Goal: Understand site structure: Understand site structure

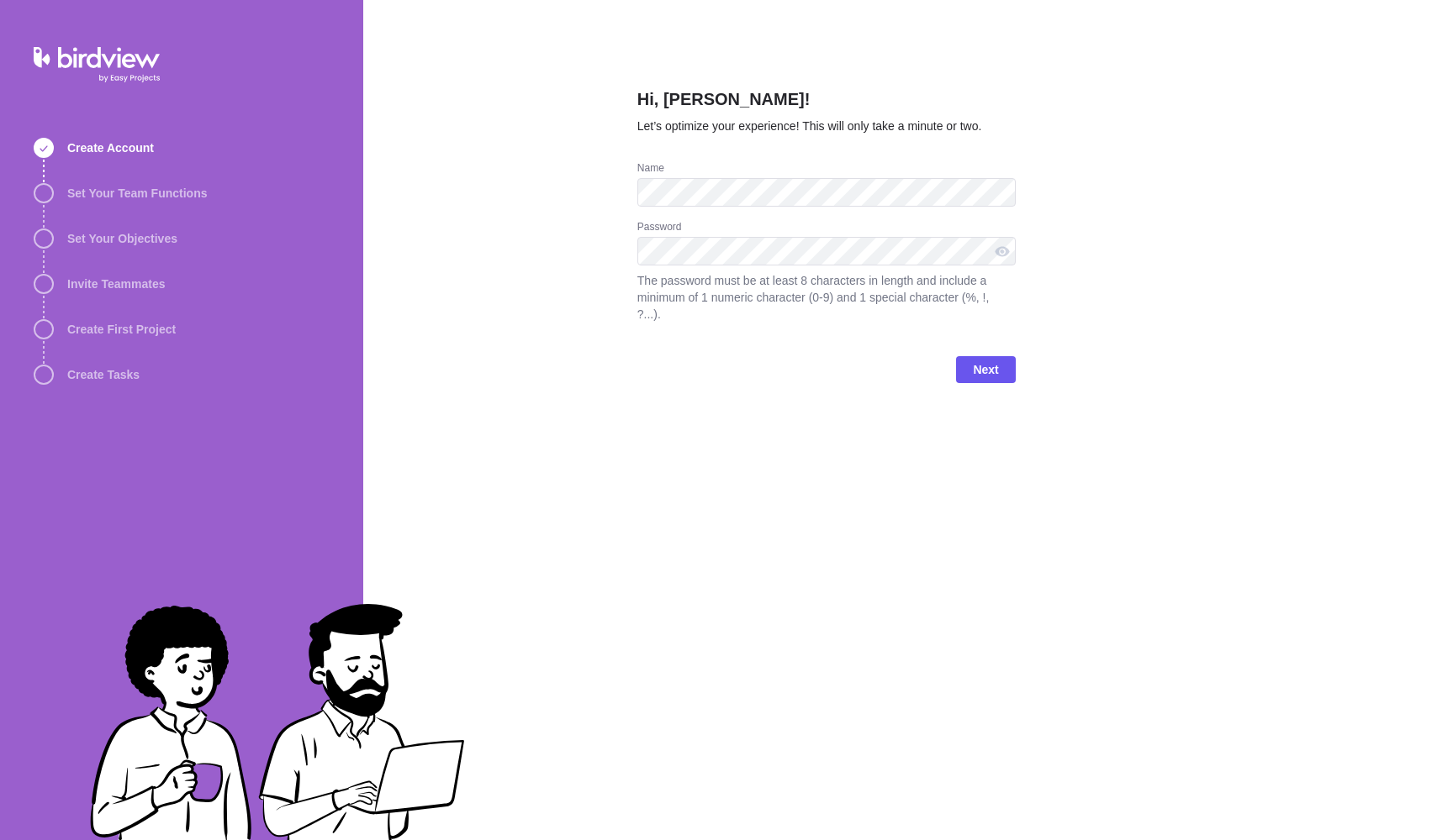
click at [760, 511] on div "Hi, [PERSON_NAME]! Let’s optimize your experience! This will only take a minute…" at bounding box center [827, 420] width 379 height 840
click at [999, 374] on span "Next" at bounding box center [984, 370] width 59 height 27
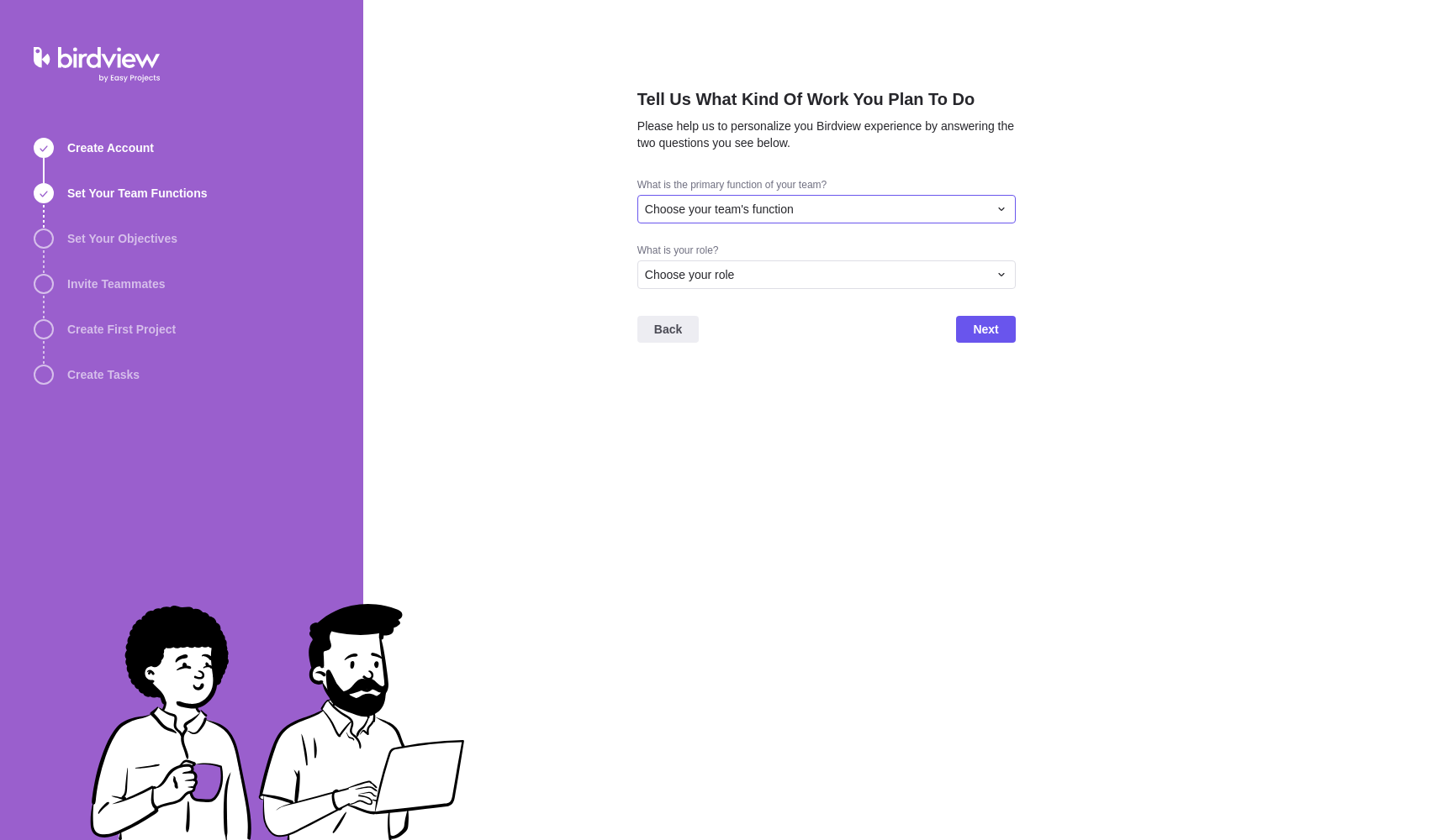
click at [801, 213] on div "Choose your team's function" at bounding box center [815, 209] width 343 height 16
click at [743, 291] on div "IT" at bounding box center [827, 296] width 377 height 30
click at [730, 271] on span "Choose your role" at bounding box center [689, 274] width 90 height 16
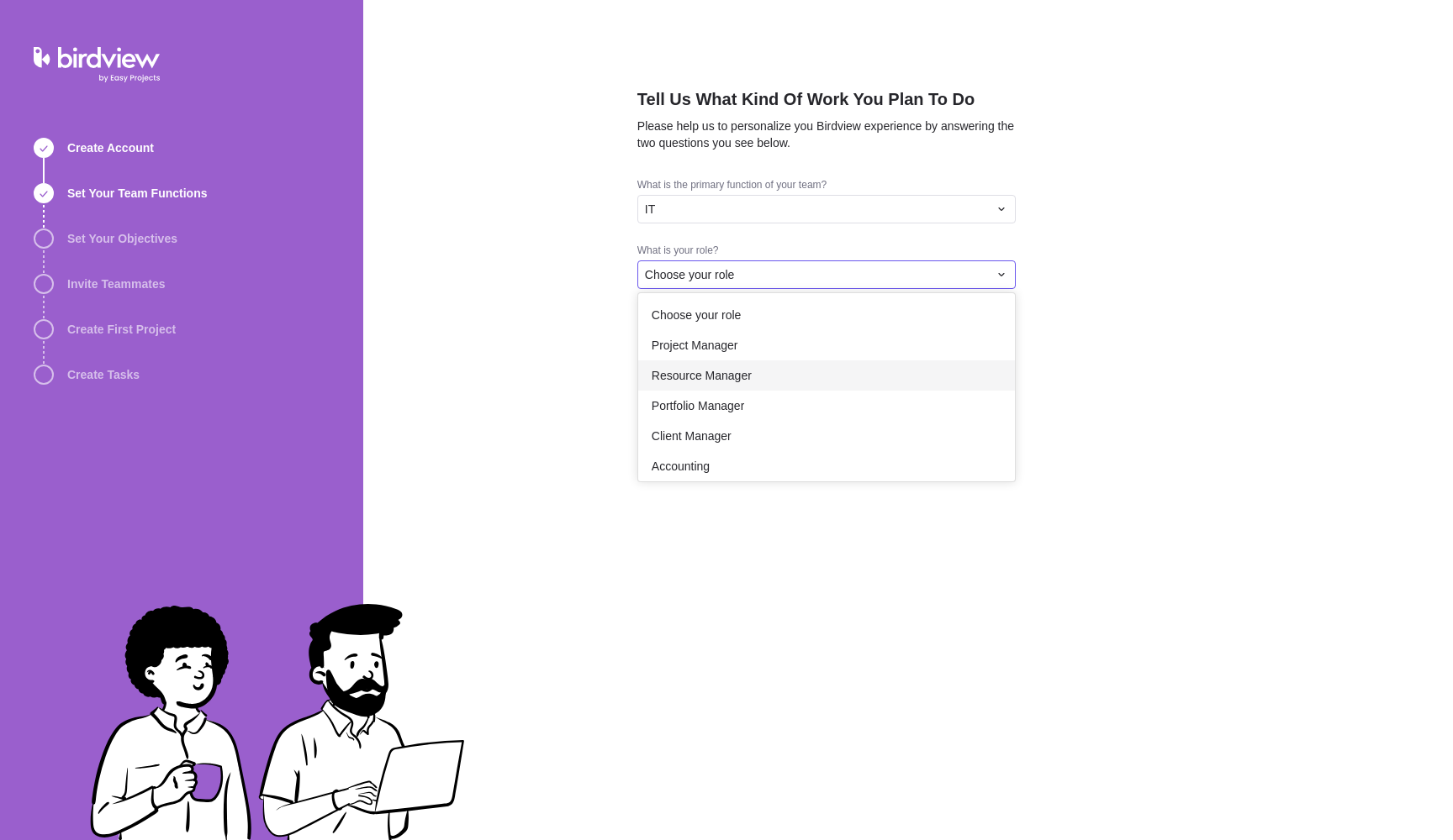
scroll to position [0, 0]
click at [746, 346] on div "Project Manager" at bounding box center [827, 345] width 377 height 30
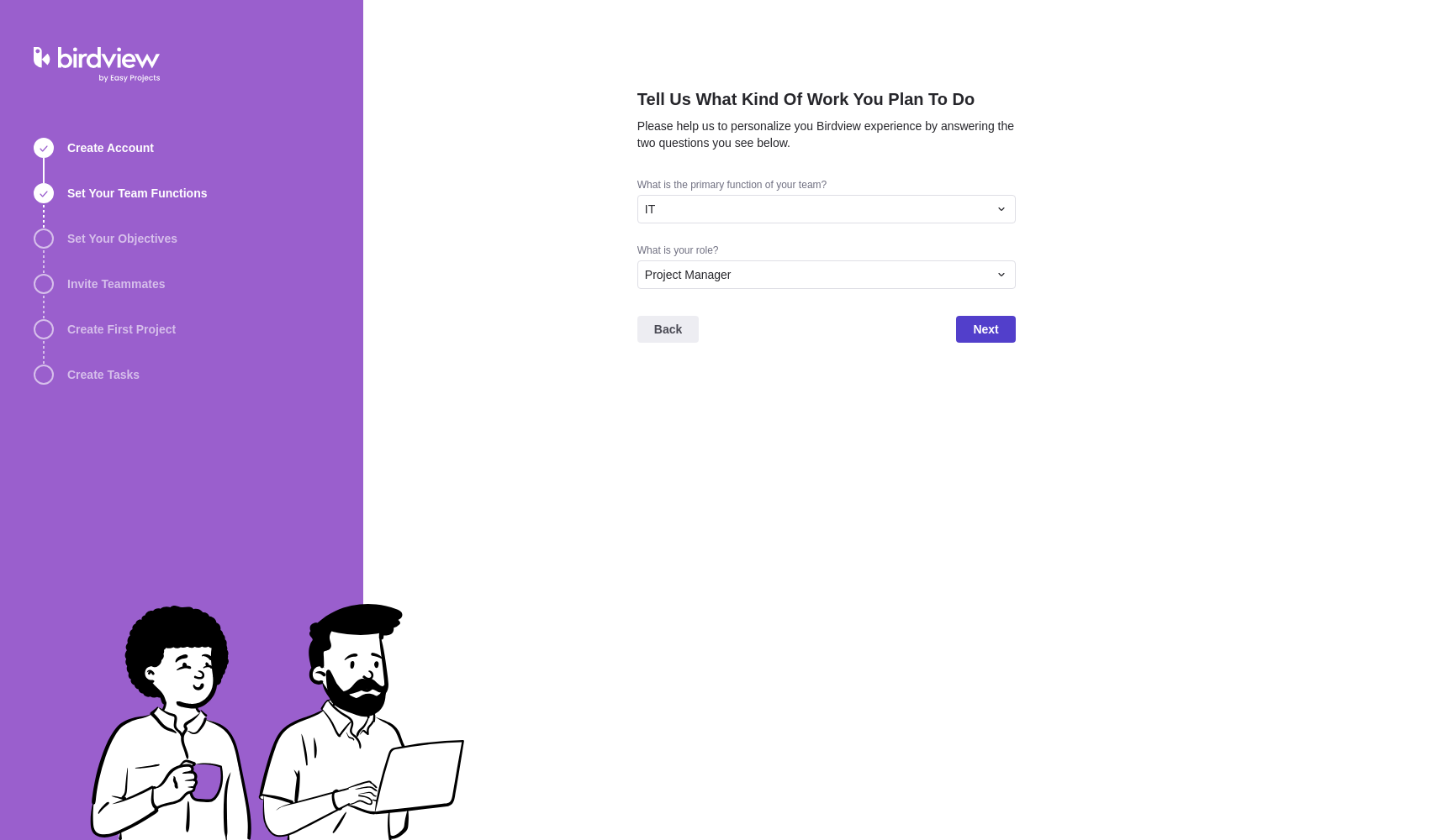
click at [977, 326] on span "Next" at bounding box center [985, 329] width 25 height 20
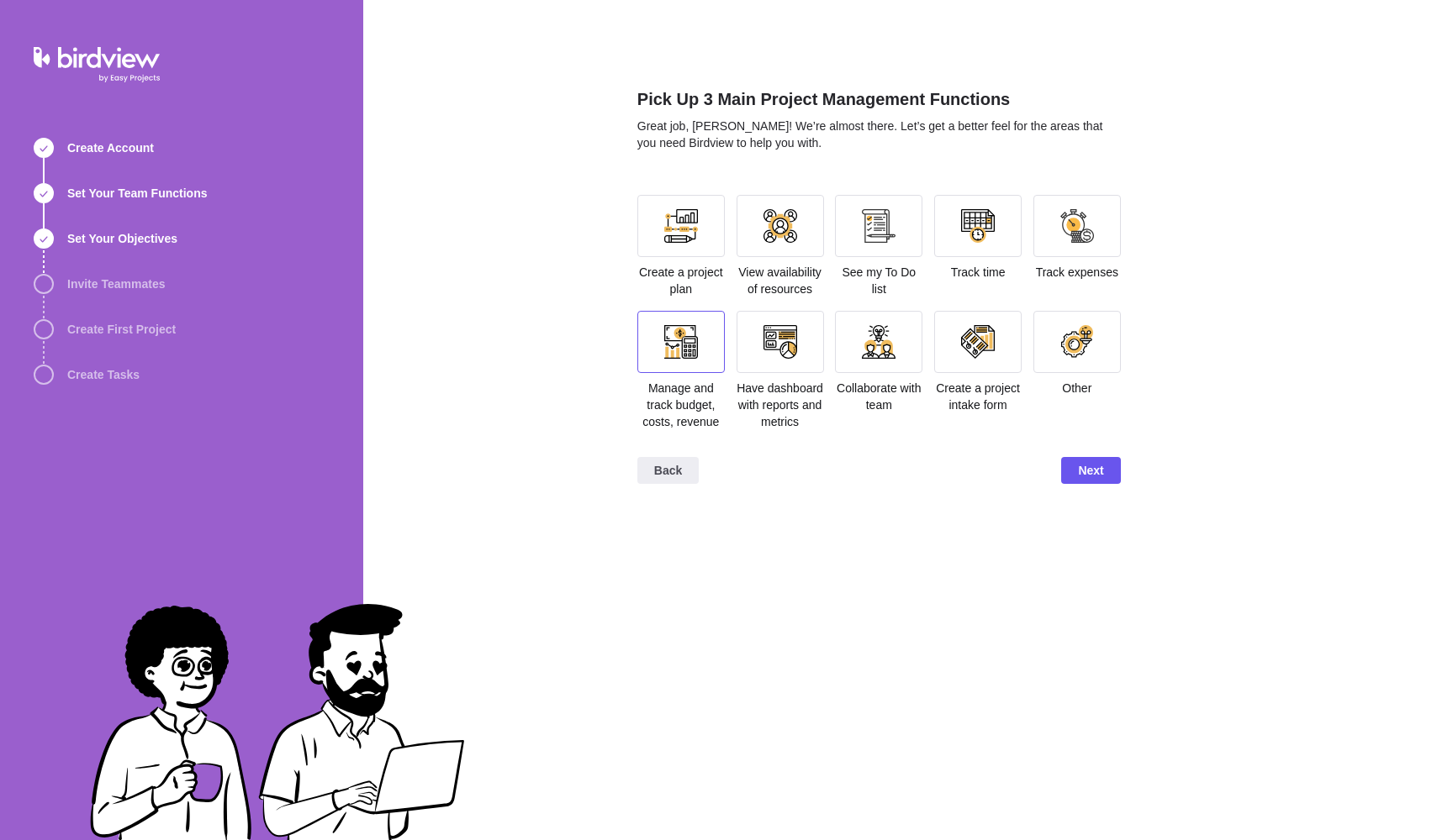
click at [709, 348] on div at bounding box center [681, 342] width 88 height 62
click at [704, 275] on span "Create a project plan" at bounding box center [680, 280] width 84 height 30
click at [687, 264] on div "Create a project plan" at bounding box center [681, 246] width 88 height 102
click at [742, 252] on div at bounding box center [780, 226] width 88 height 62
click at [677, 223] on div at bounding box center [680, 226] width 34 height 34
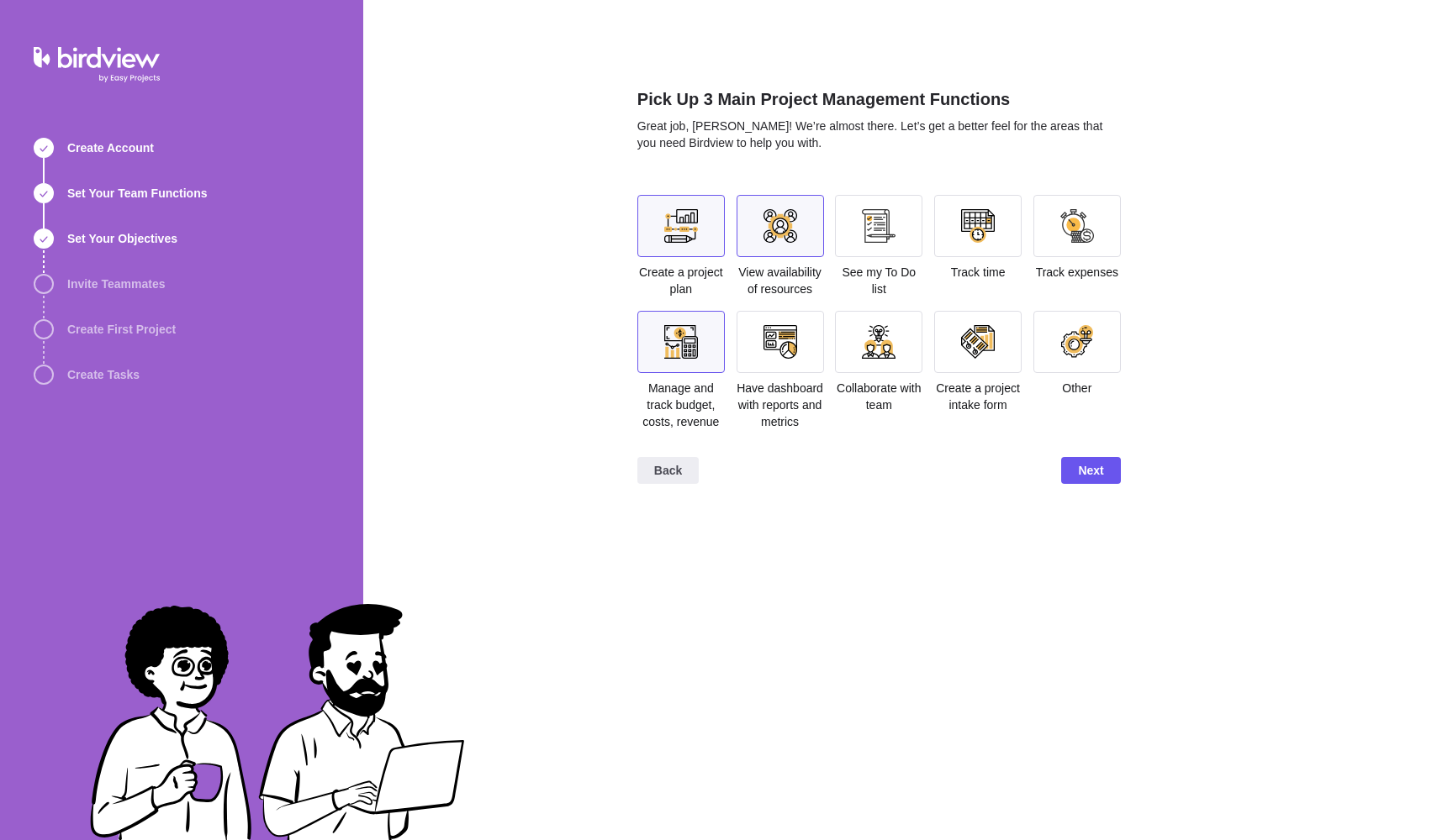
click at [884, 236] on div at bounding box center [878, 226] width 34 height 34
click at [981, 229] on div at bounding box center [978, 226] width 34 height 34
click at [1097, 481] on span "Next" at bounding box center [1091, 470] width 25 height 20
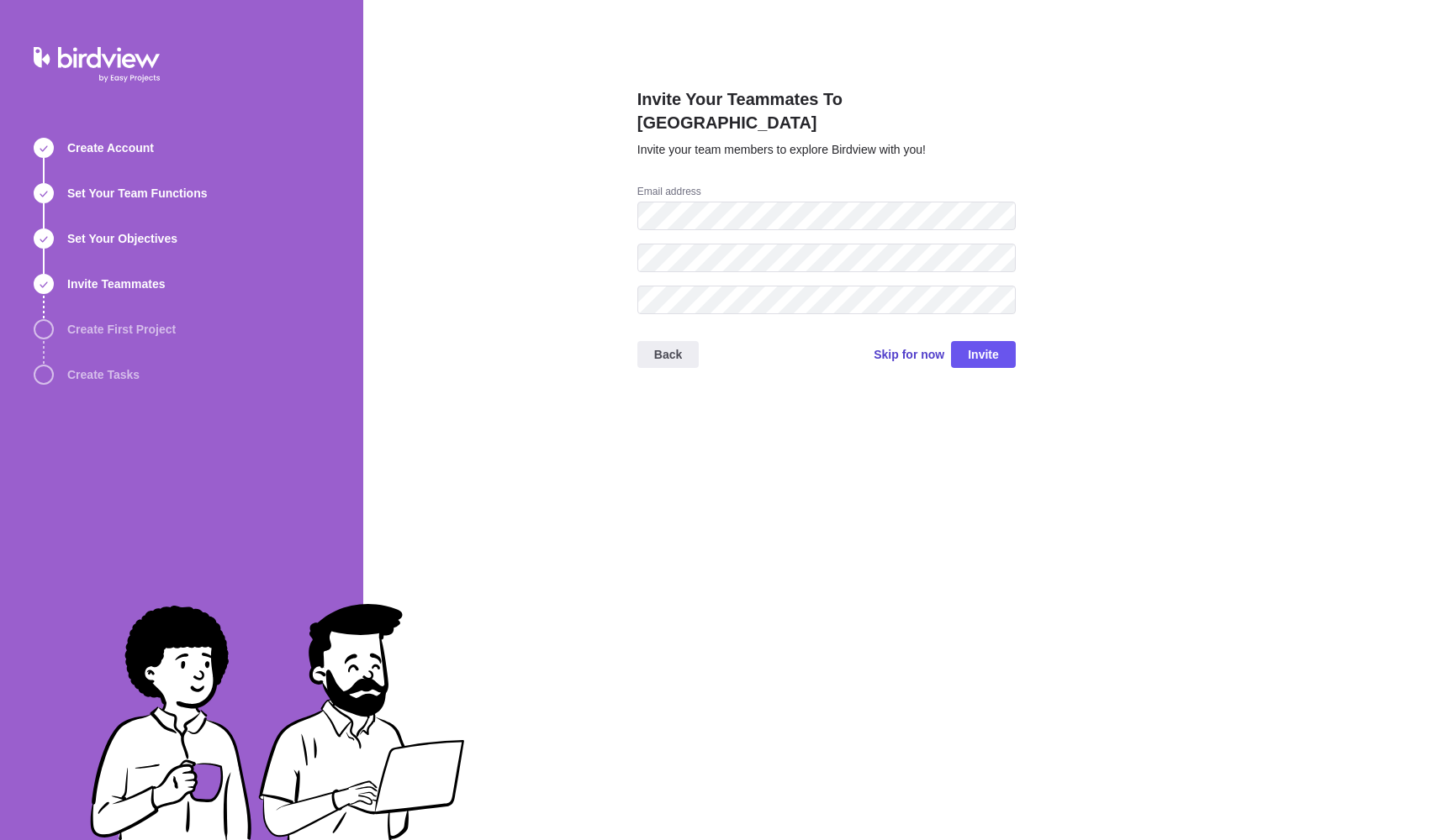
click at [918, 347] on span "Skip for now" at bounding box center [908, 354] width 71 height 16
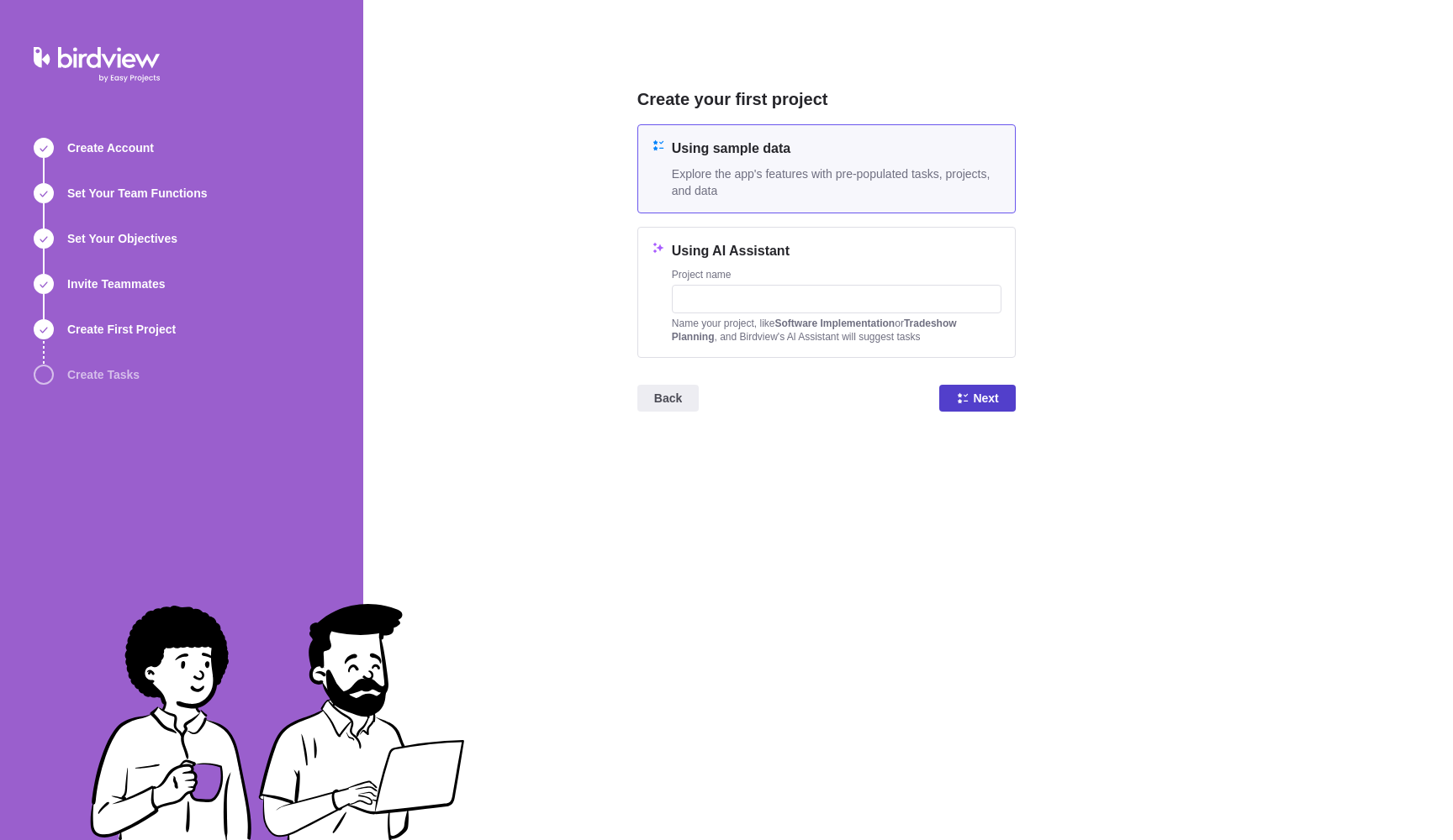
click at [982, 398] on span "Next" at bounding box center [985, 398] width 25 height 20
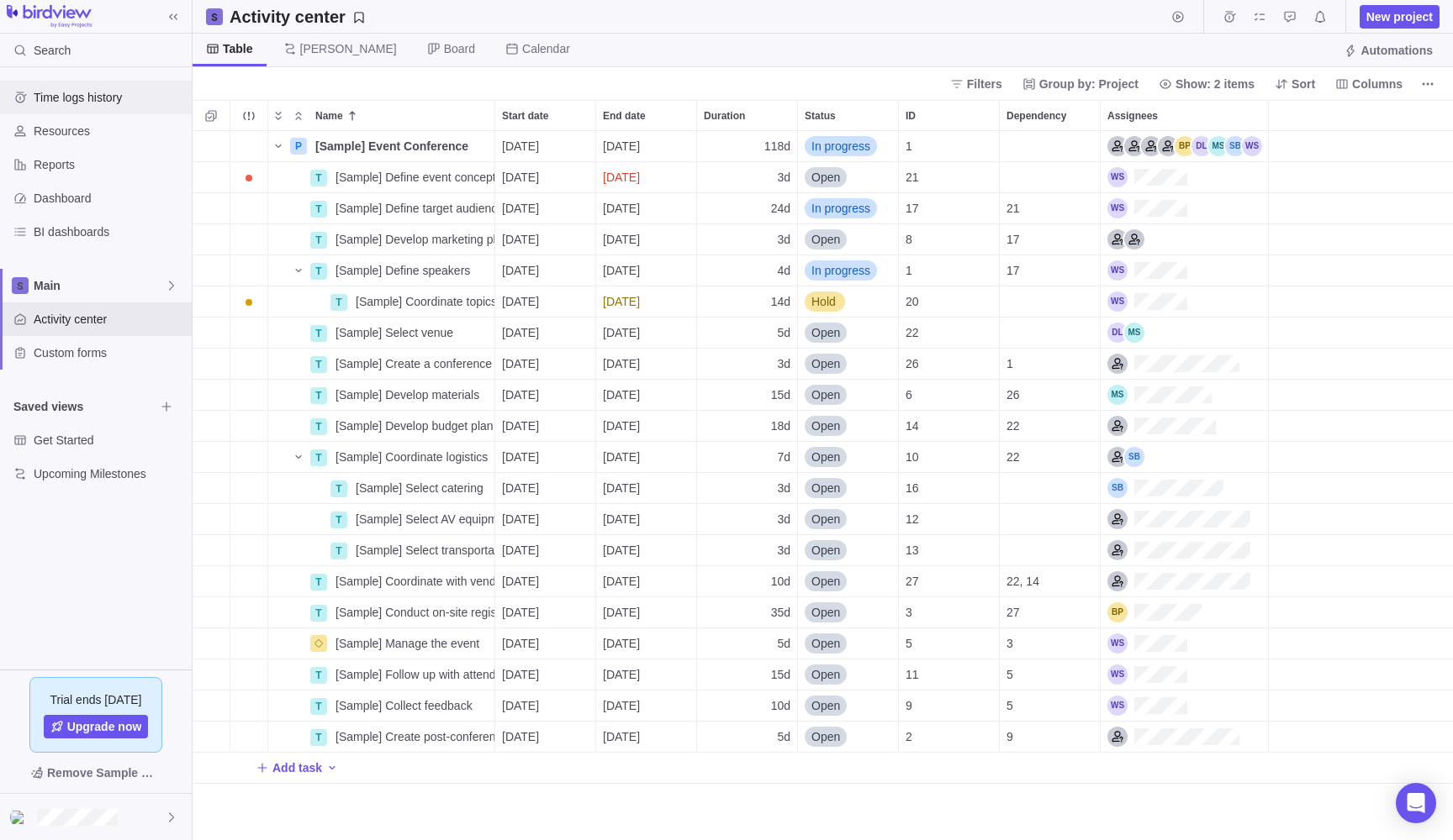
click at [107, 100] on span "Time logs history" at bounding box center [109, 97] width 152 height 16
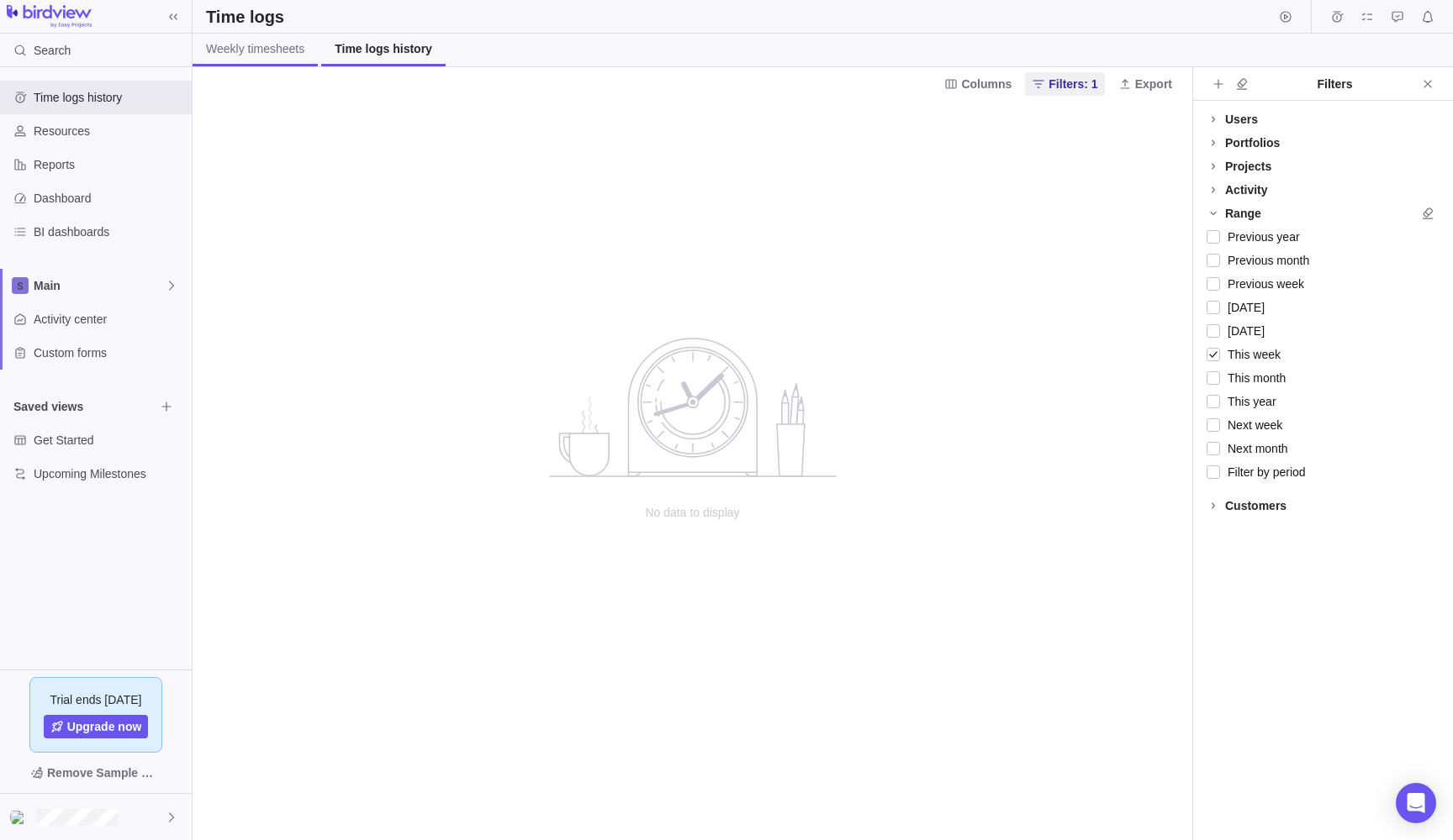
click at [283, 52] on span "Weekly timesheets" at bounding box center [255, 48] width 99 height 16
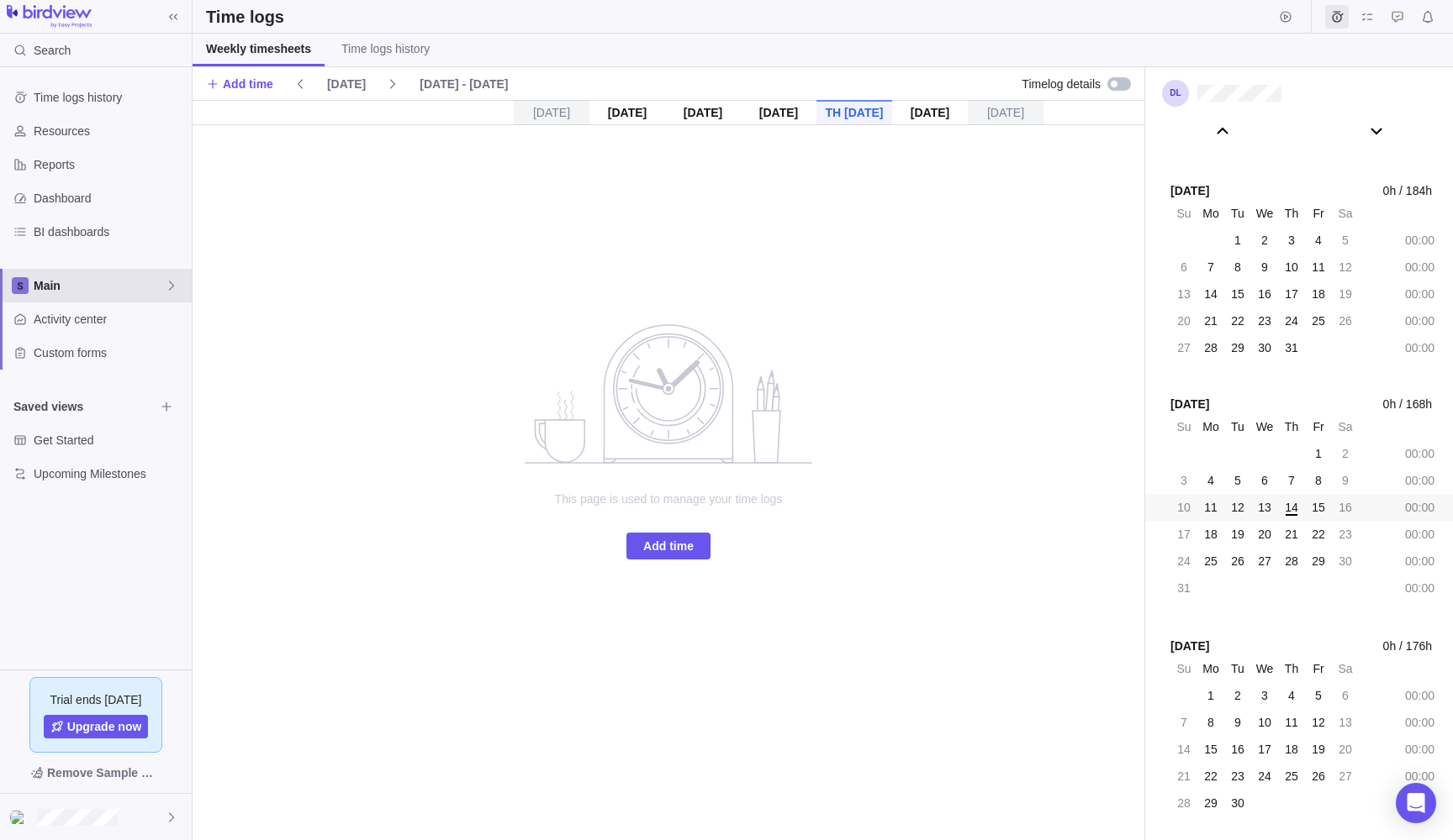
click at [111, 282] on span "Main" at bounding box center [100, 285] width 131 height 16
click at [96, 360] on span "New space" at bounding box center [78, 355] width 61 height 16
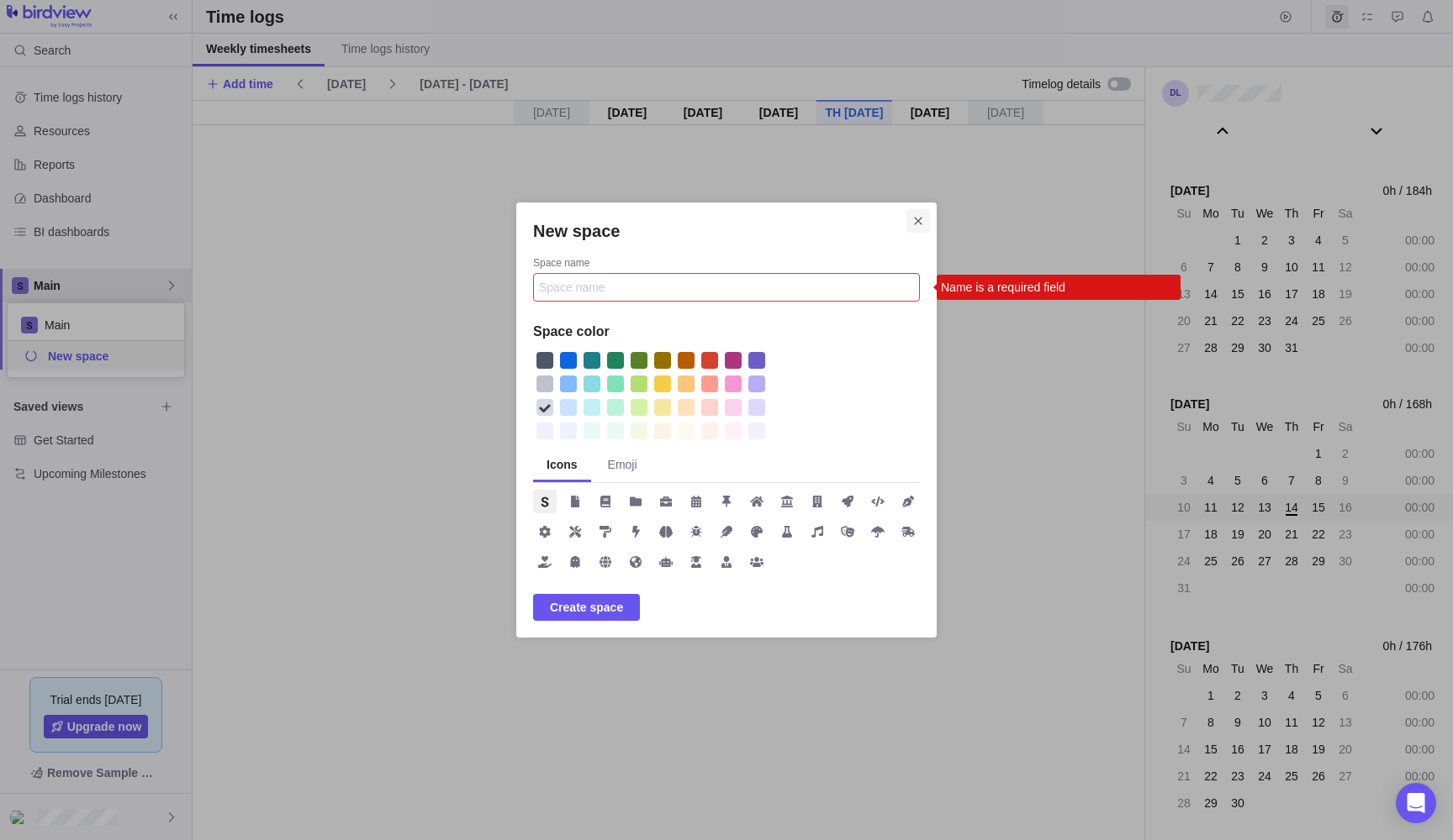
click at [920, 227] on icon "Close" at bounding box center [918, 221] width 14 height 14
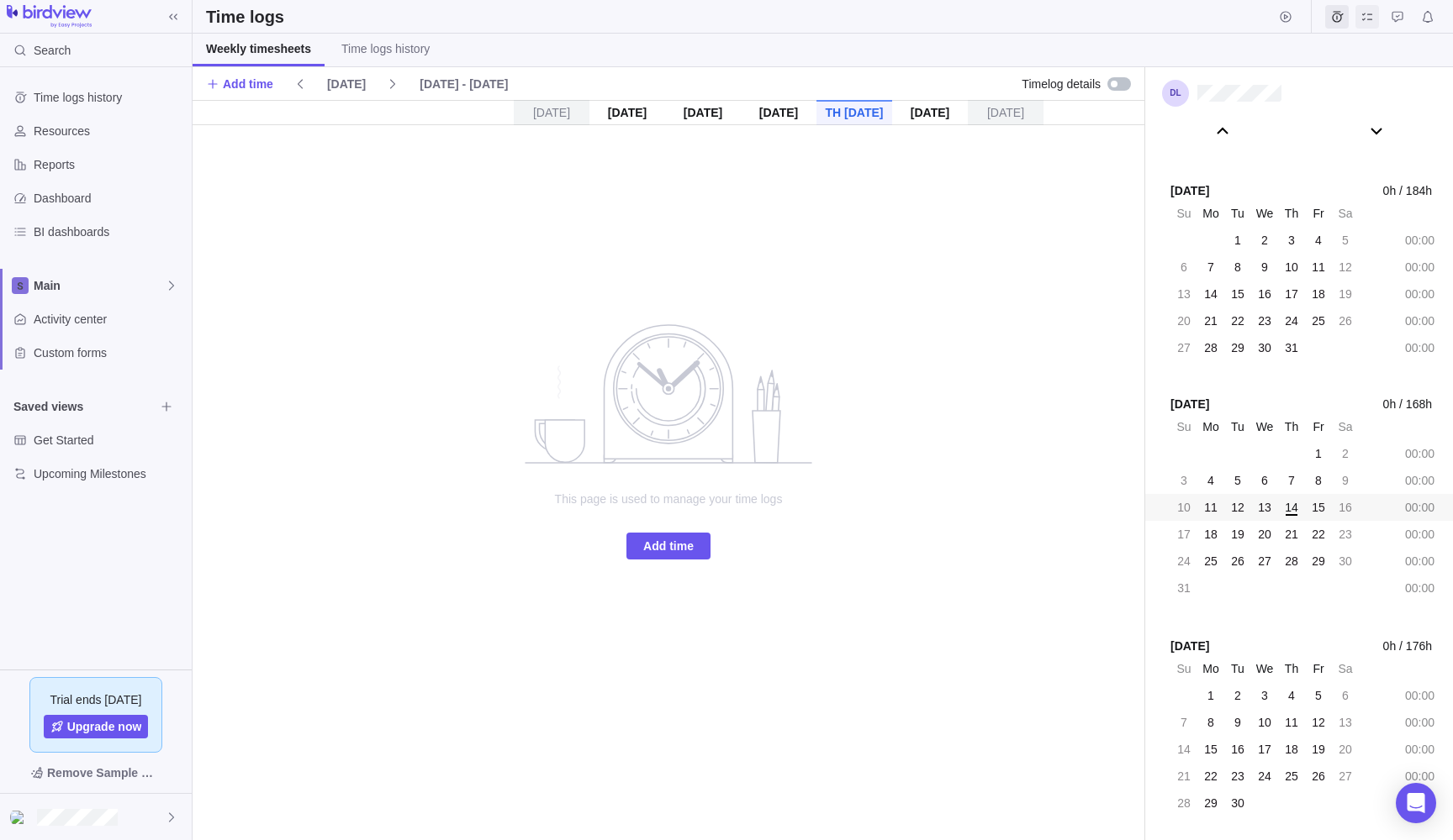
click at [1371, 20] on icon "My assignments" at bounding box center [1367, 16] width 14 height 14
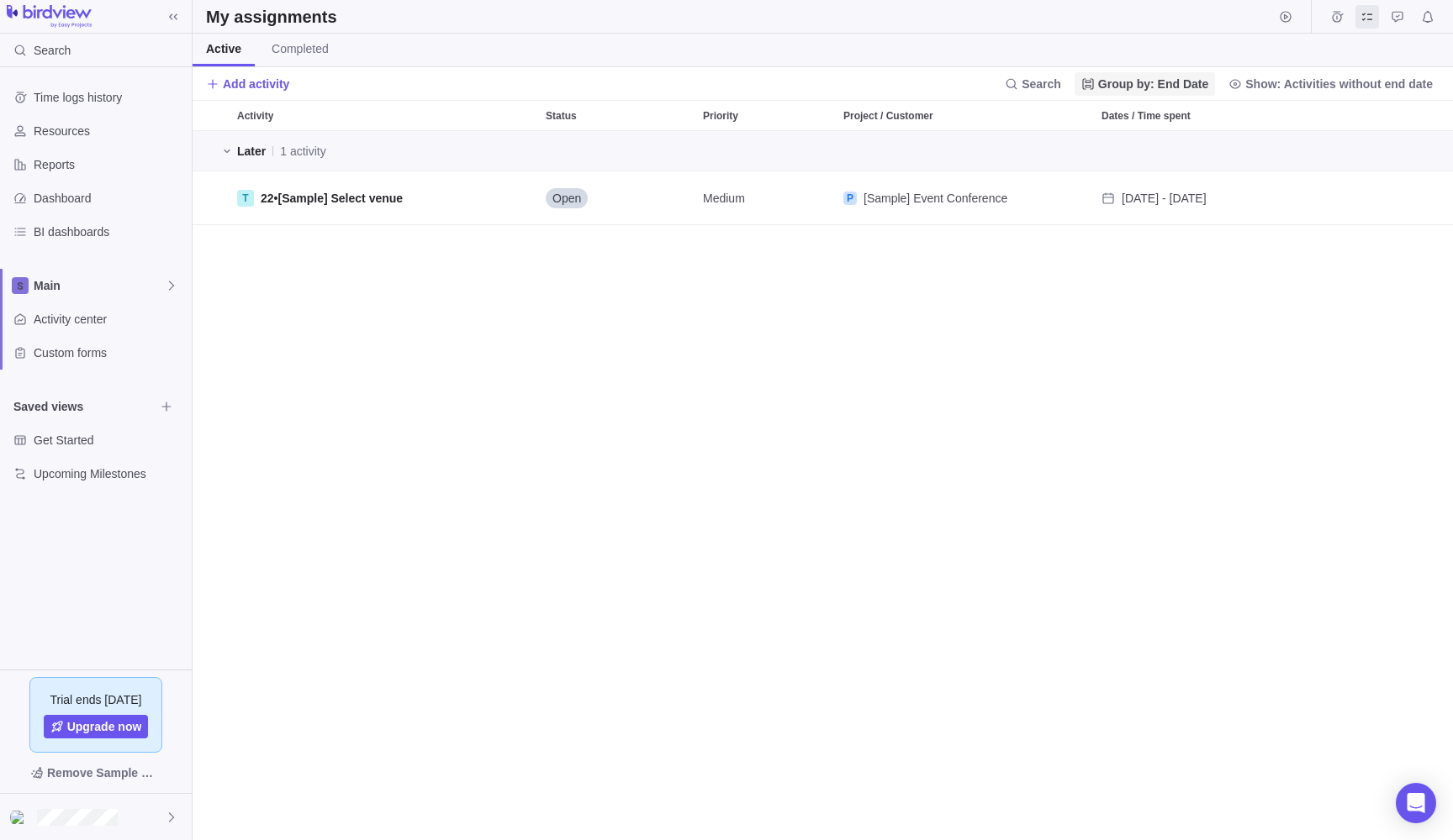
scroll to position [696, 1247]
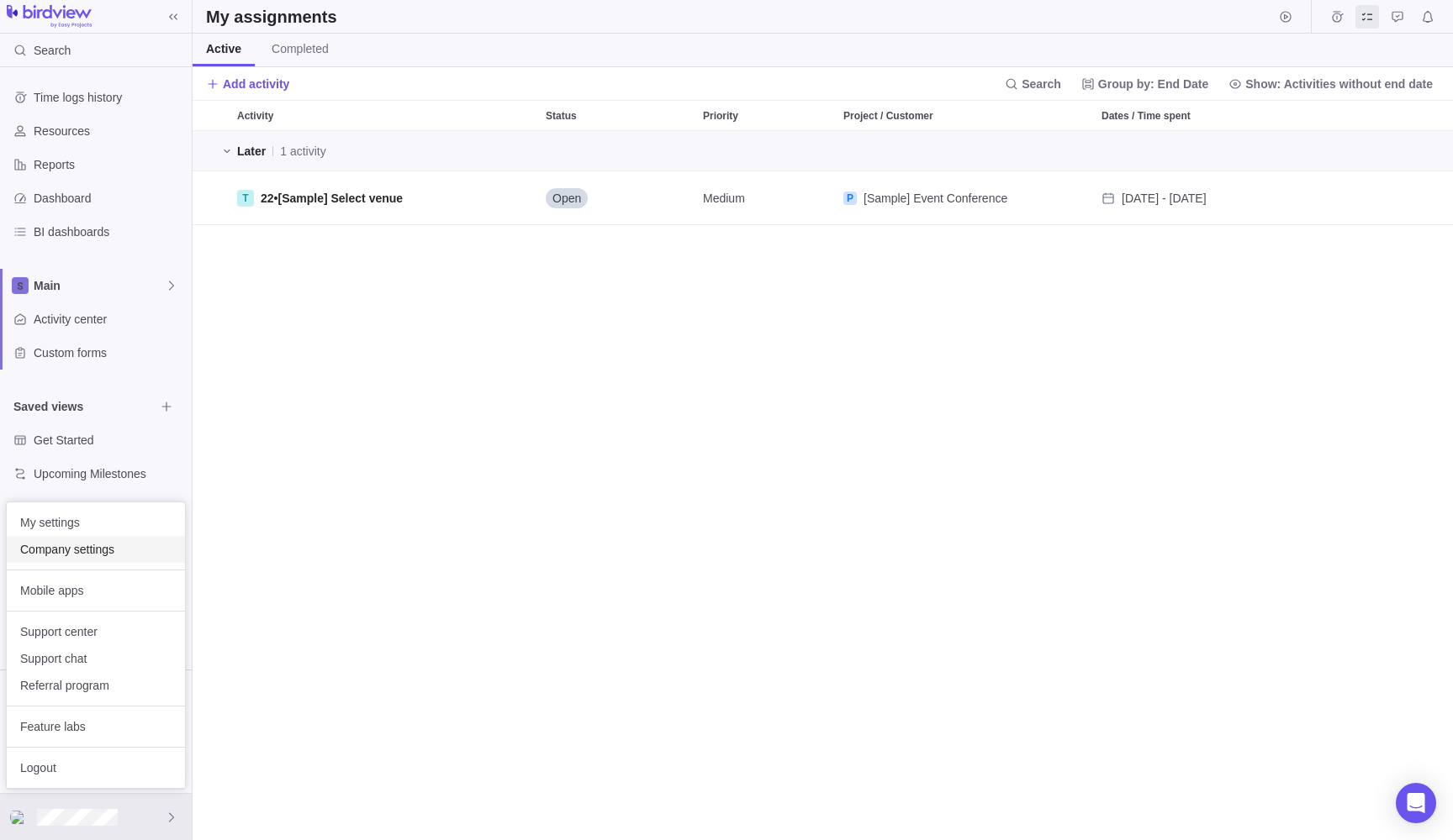
click at [111, 553] on span "Company settings" at bounding box center [96, 548] width 152 height 16
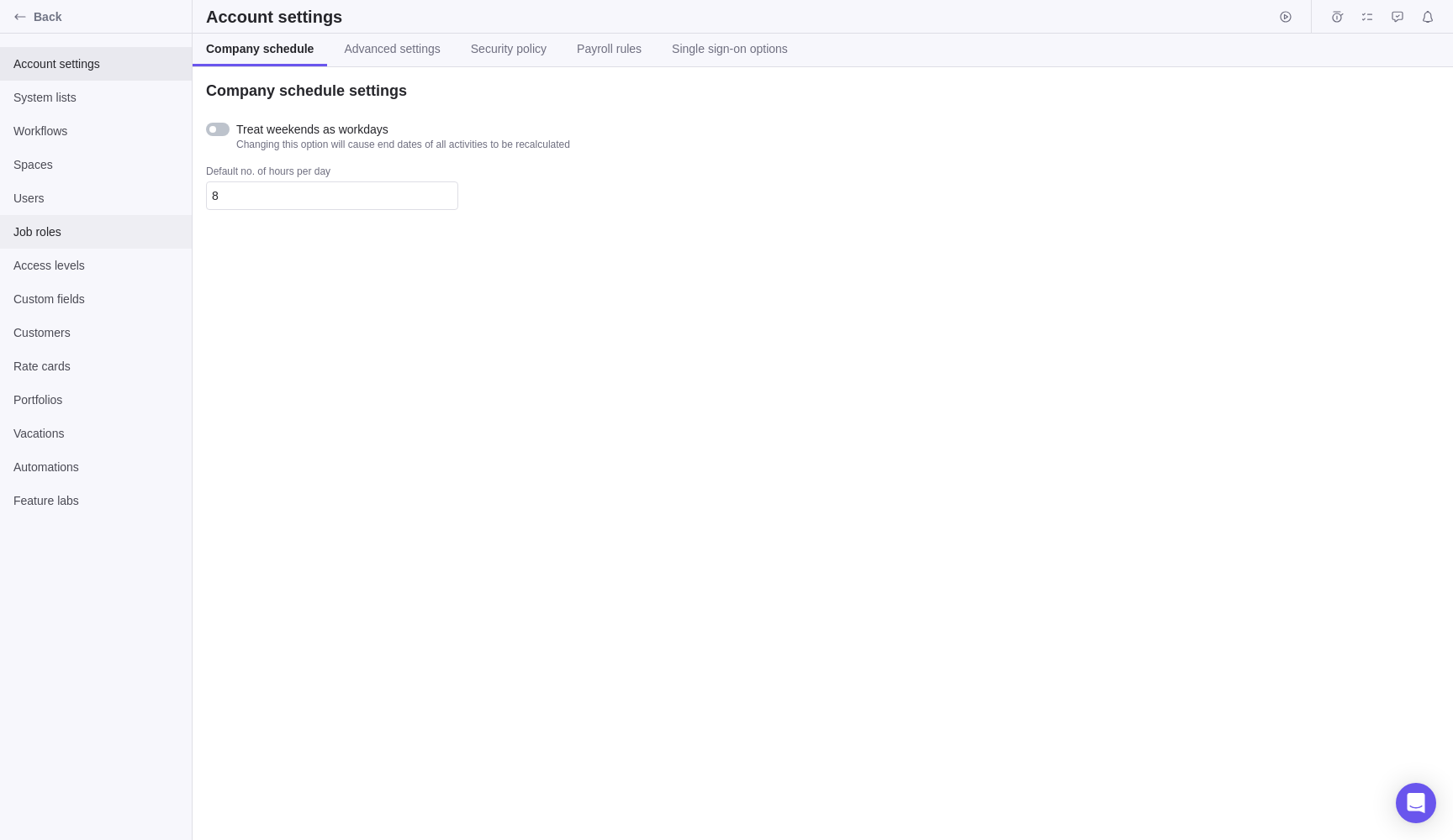
click at [73, 237] on span "Job roles" at bounding box center [96, 231] width 165 height 16
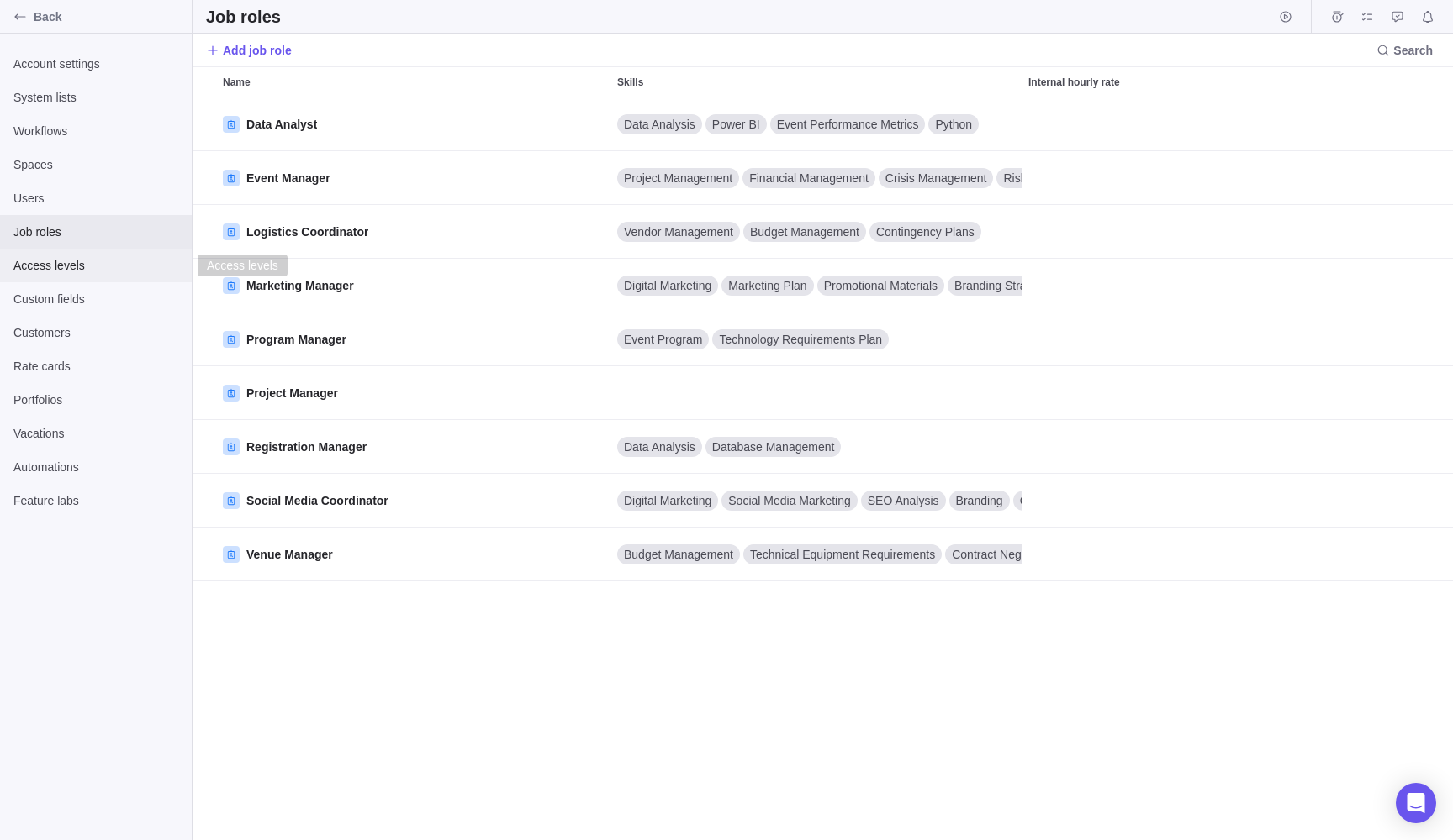
scroll to position [730, 1247]
click at [83, 256] on div "Access levels" at bounding box center [96, 266] width 191 height 34
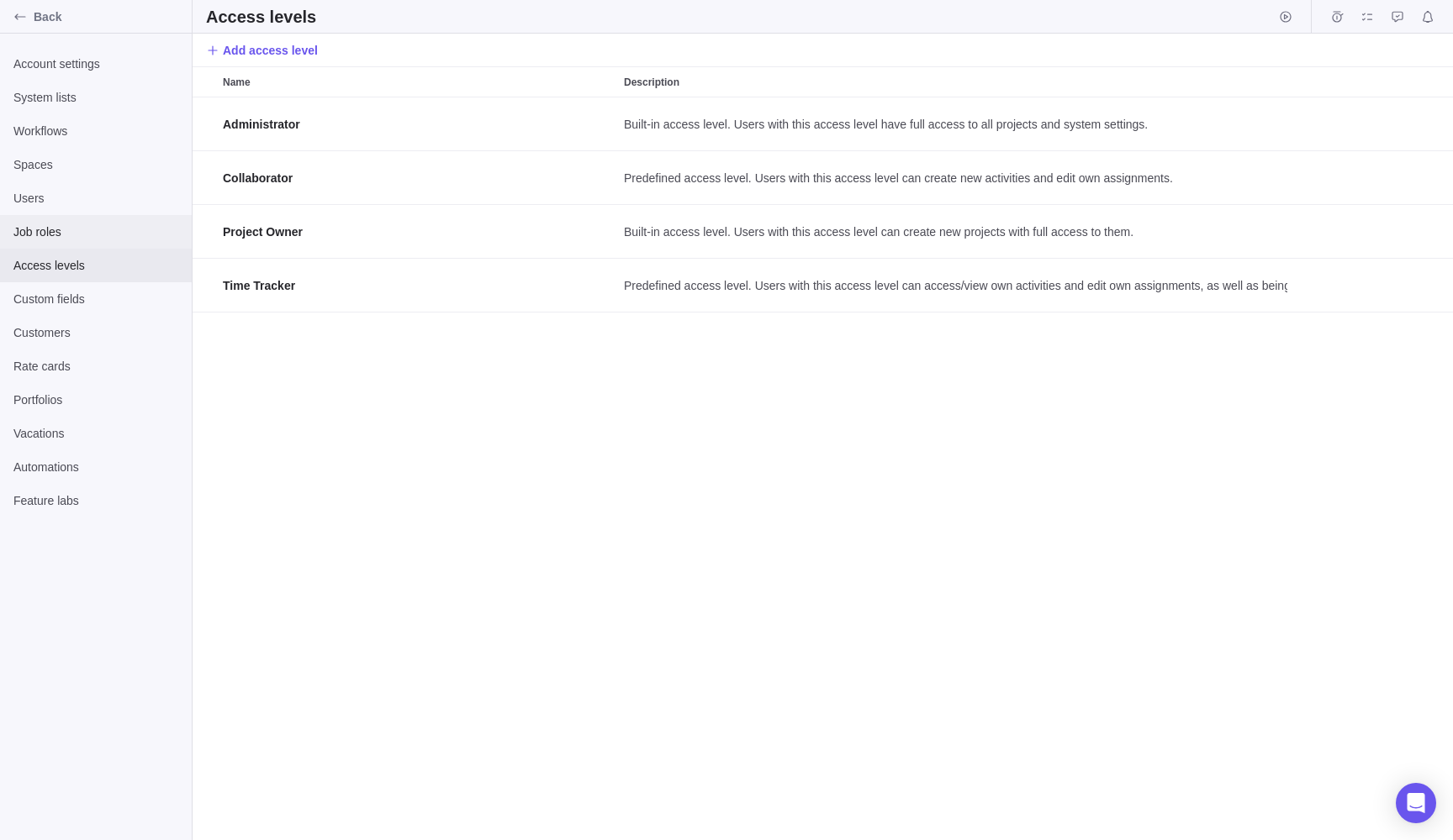
scroll to position [730, 1247]
click at [81, 293] on span "Custom fields" at bounding box center [96, 298] width 165 height 16
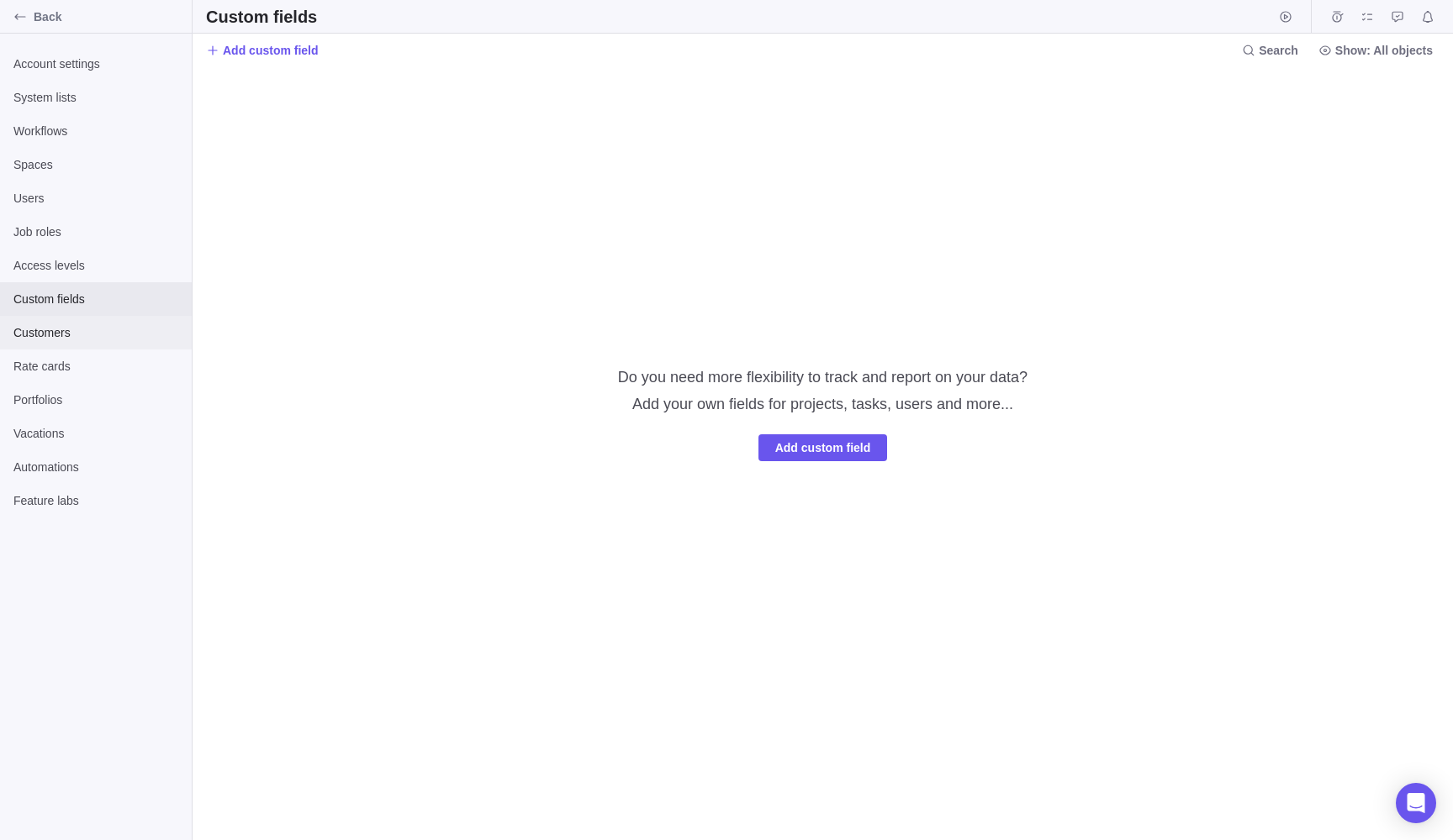
click at [87, 323] on div "Customers" at bounding box center [96, 332] width 191 height 34
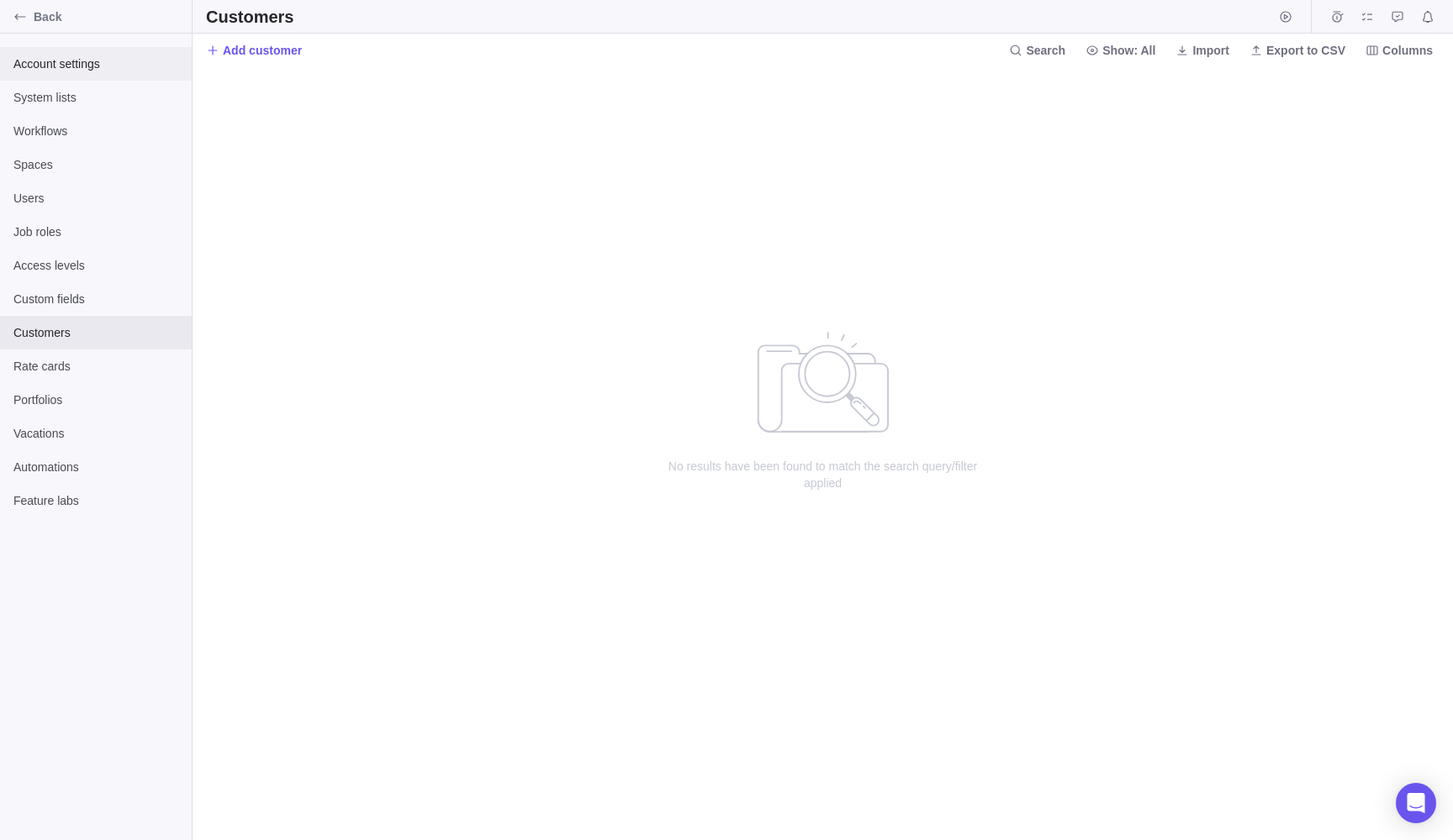
click at [88, 75] on div "Account settings" at bounding box center [96, 64] width 191 height 34
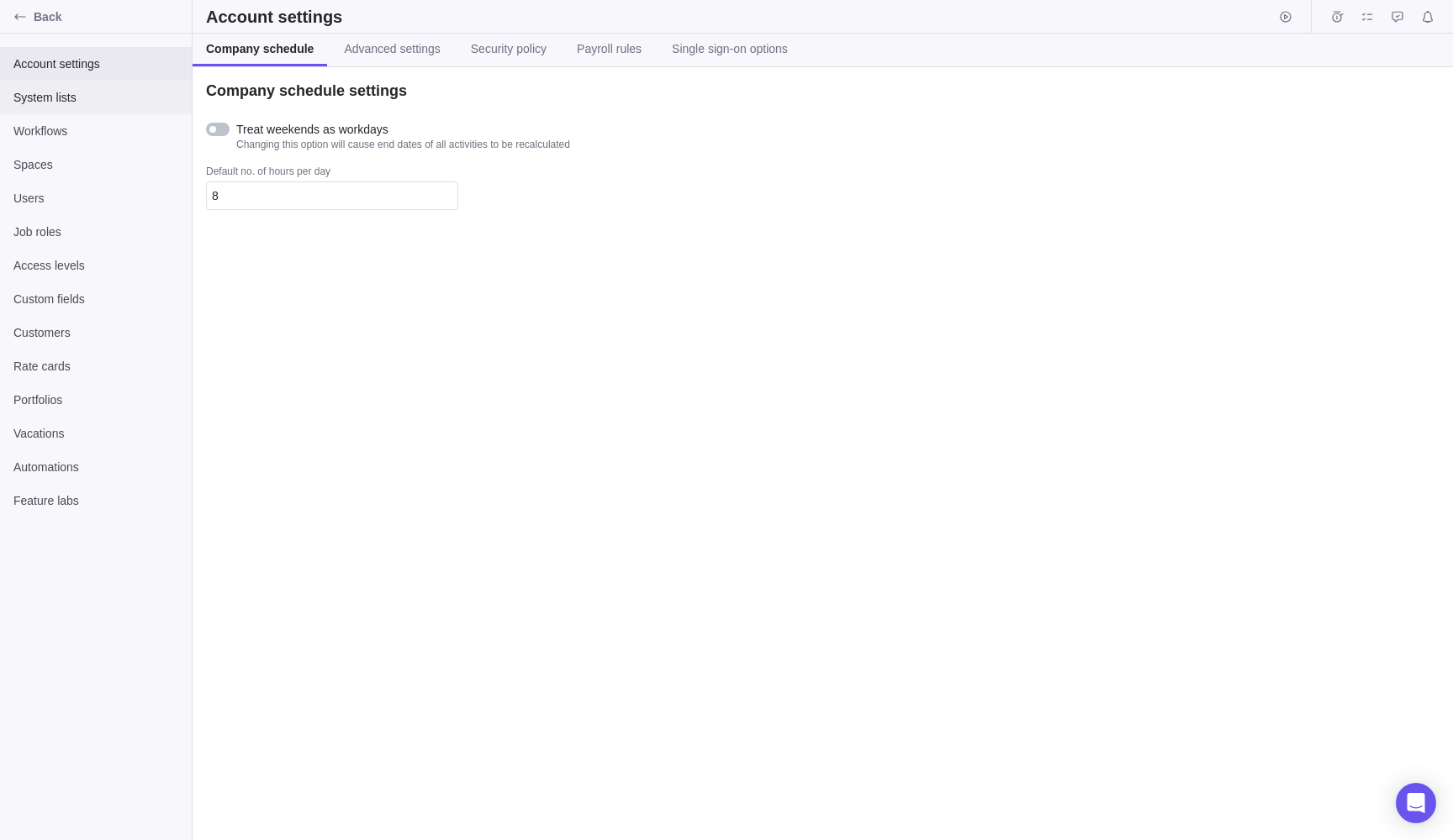
click at [88, 95] on span "System lists" at bounding box center [96, 97] width 165 height 16
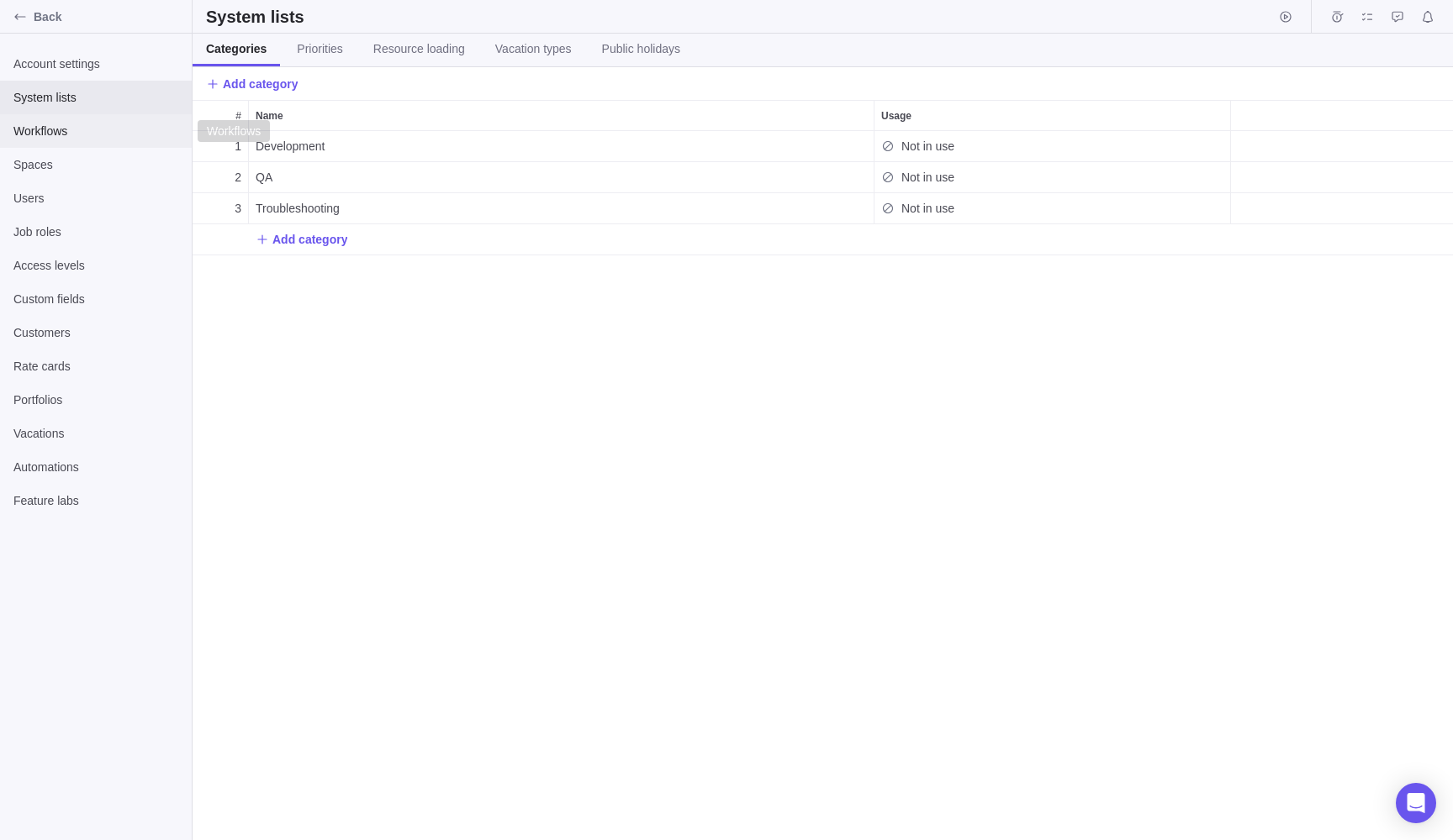
scroll to position [696, 1247]
click at [84, 120] on div "Workflows" at bounding box center [96, 130] width 191 height 34
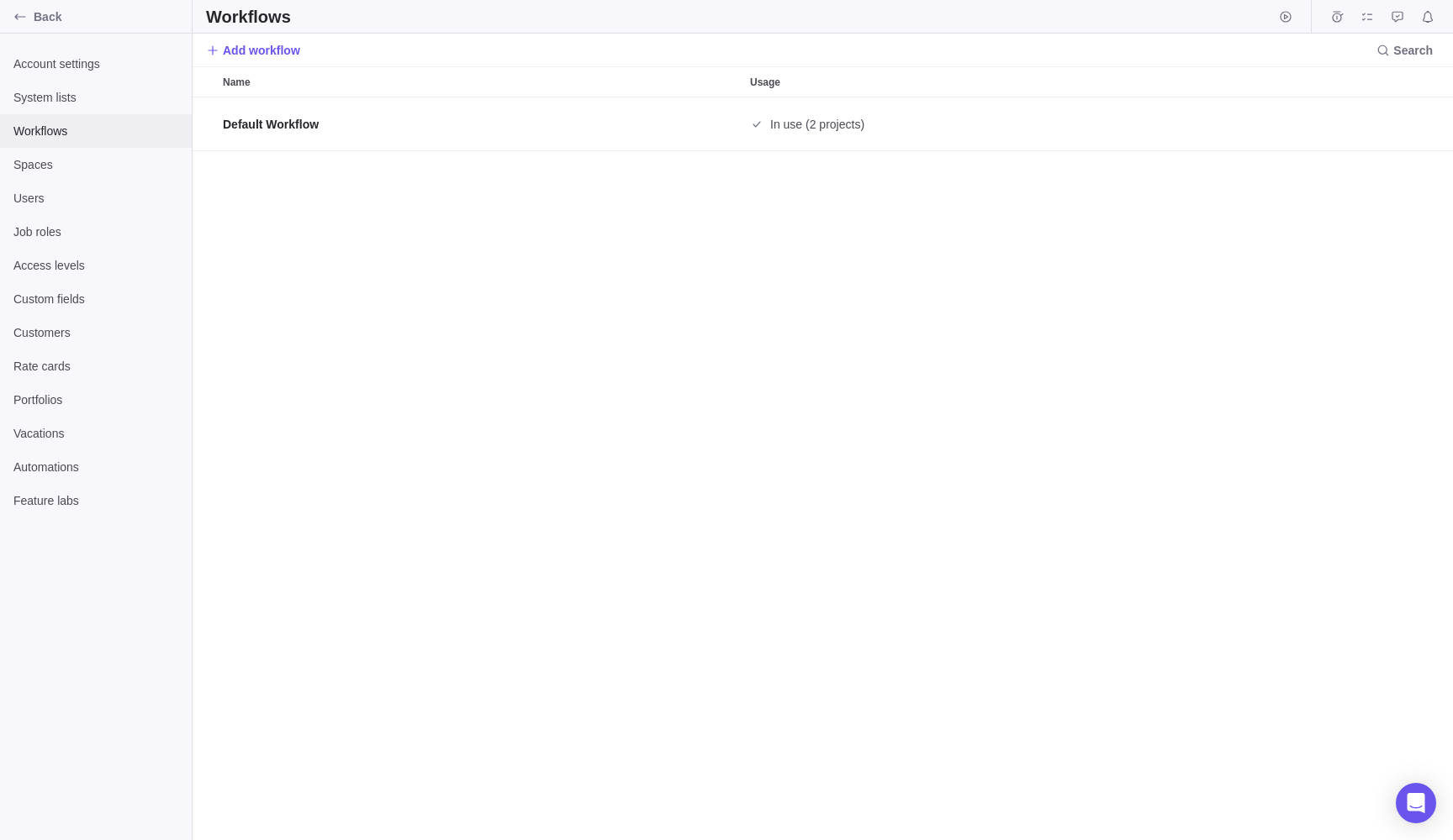
scroll to position [730, 1247]
click at [71, 169] on span "Spaces" at bounding box center [96, 164] width 165 height 16
